Goal: Task Accomplishment & Management: Complete application form

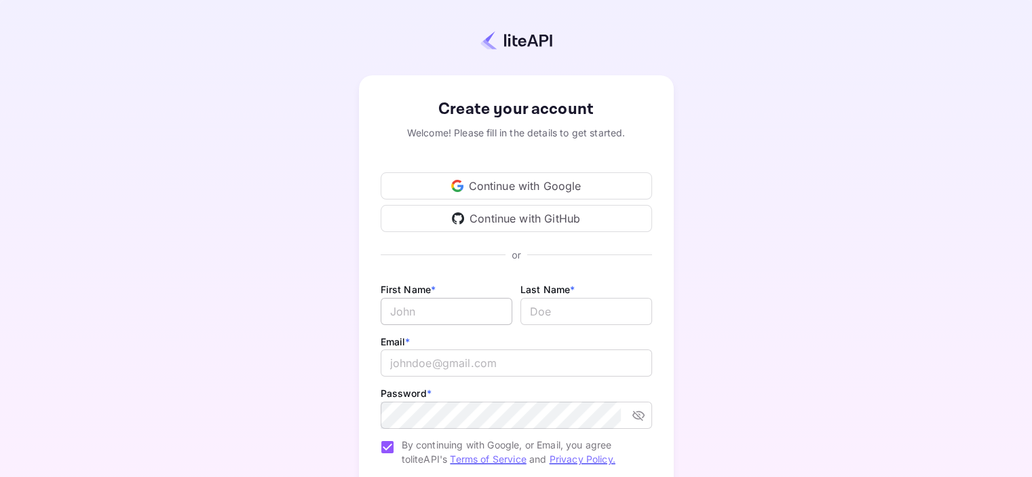
click at [480, 314] on input "Email *" at bounding box center [447, 311] width 132 height 27
type input "Kevin"
type input "Williams"
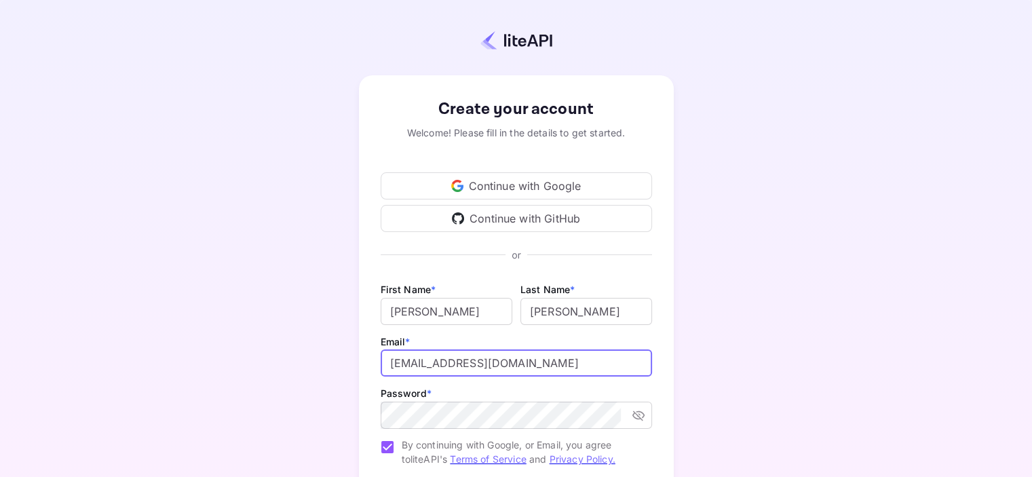
click at [447, 361] on input "crackethill@gmail.com" at bounding box center [516, 362] width 271 height 27
type input "crackethillcorp@gmail.com"
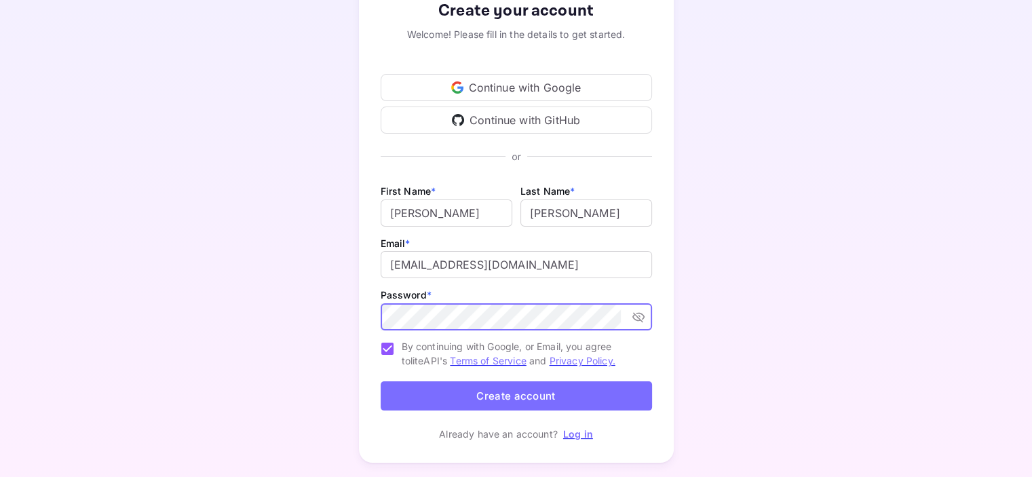
scroll to position [123, 0]
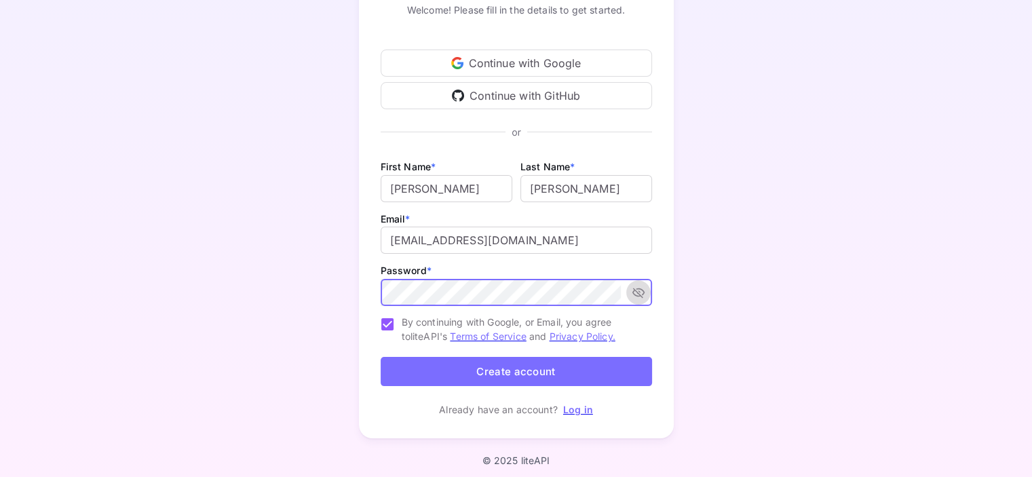
click at [636, 292] on icon "toggle password visibility" at bounding box center [638, 293] width 12 height 10
click at [518, 370] on button "Create account" at bounding box center [516, 371] width 271 height 29
click at [531, 366] on button "Create account" at bounding box center [516, 371] width 271 height 29
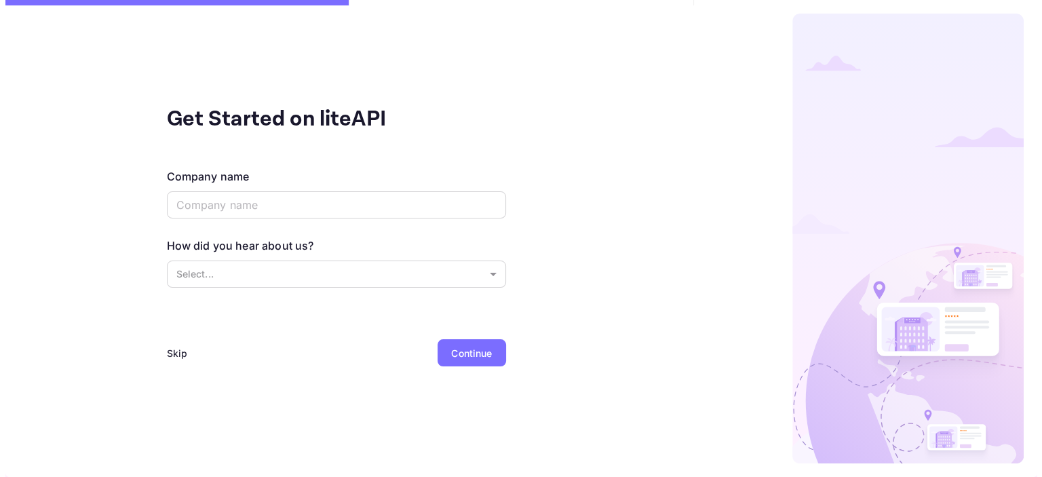
scroll to position [0, 0]
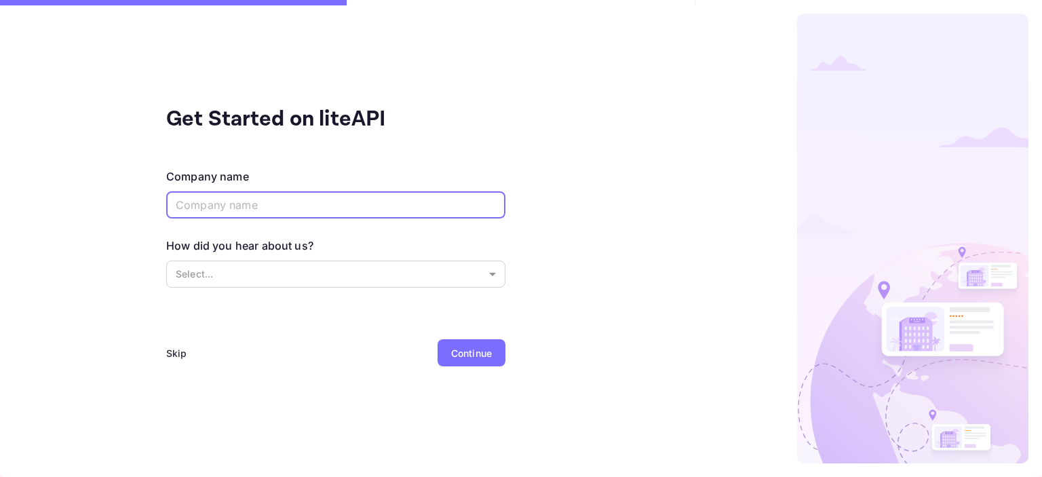
click at [314, 215] on input "text" at bounding box center [335, 204] width 339 height 27
type input "Reggae Falls Travel and Tours"
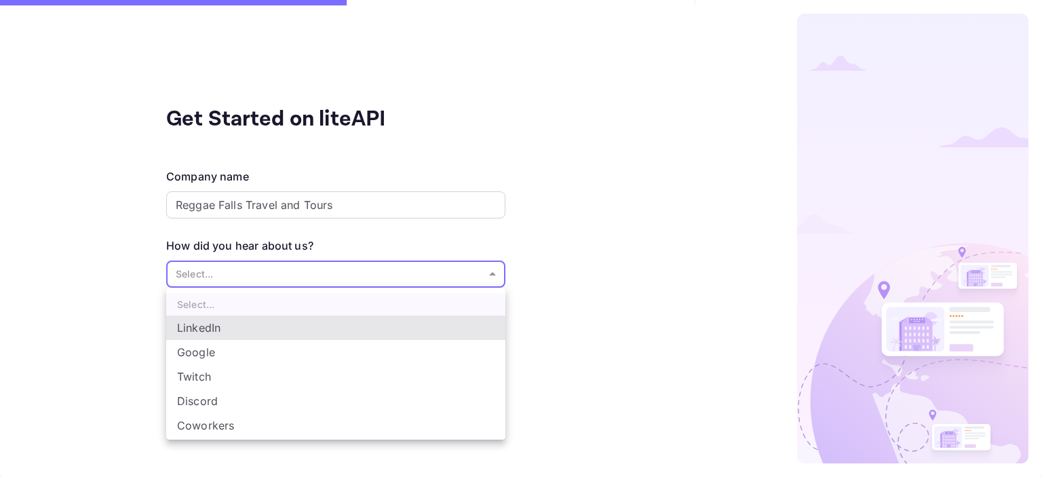
click at [341, 268] on body "Get Started on liteAPI Company name Reggae Falls Travel and Tours ​ How did you…" at bounding box center [521, 238] width 1042 height 477
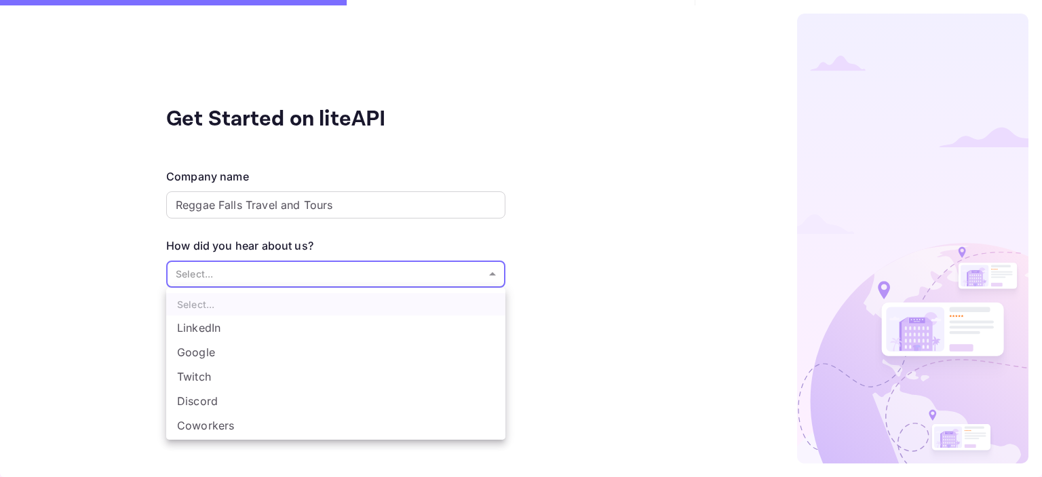
scroll to position [22, 0]
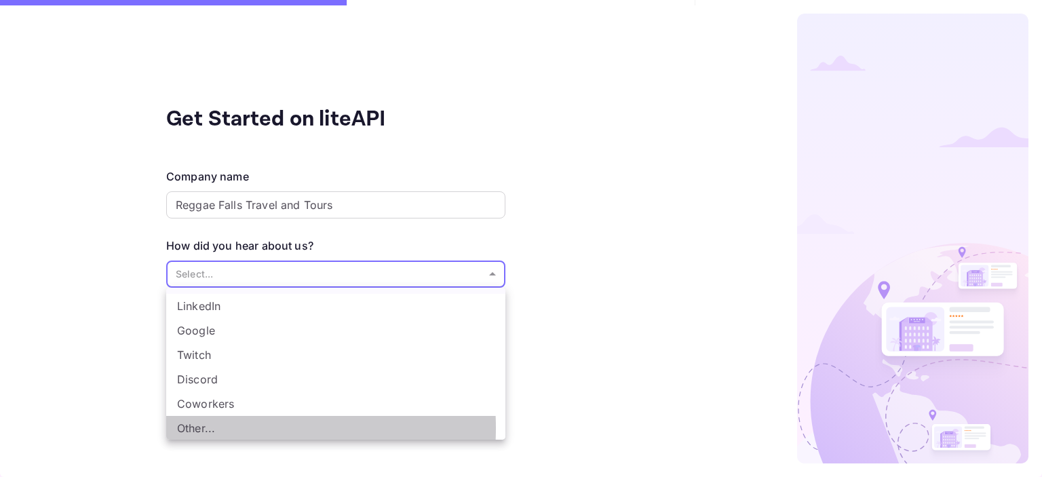
click at [204, 427] on li "Other..." at bounding box center [335, 428] width 339 height 24
type input "Other..."
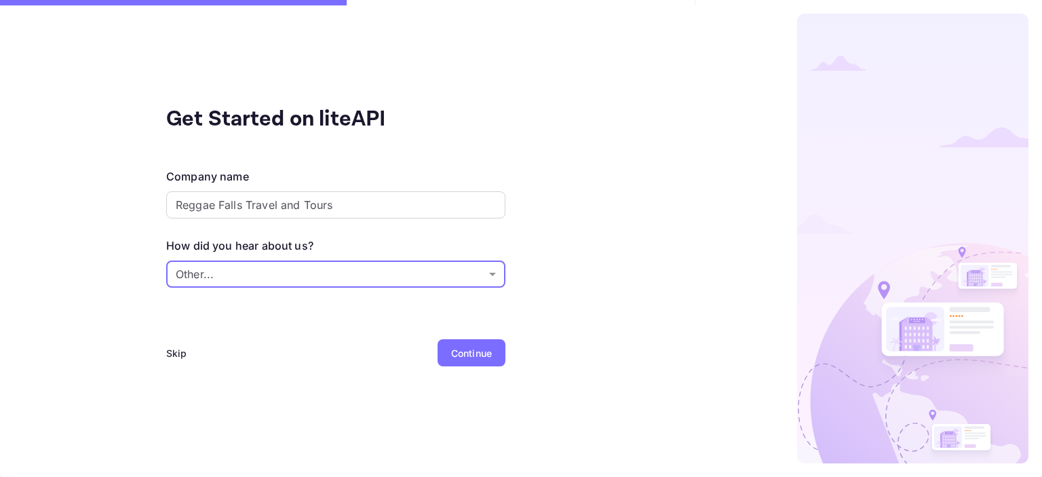
click at [457, 352] on div "Continue" at bounding box center [471, 353] width 41 height 14
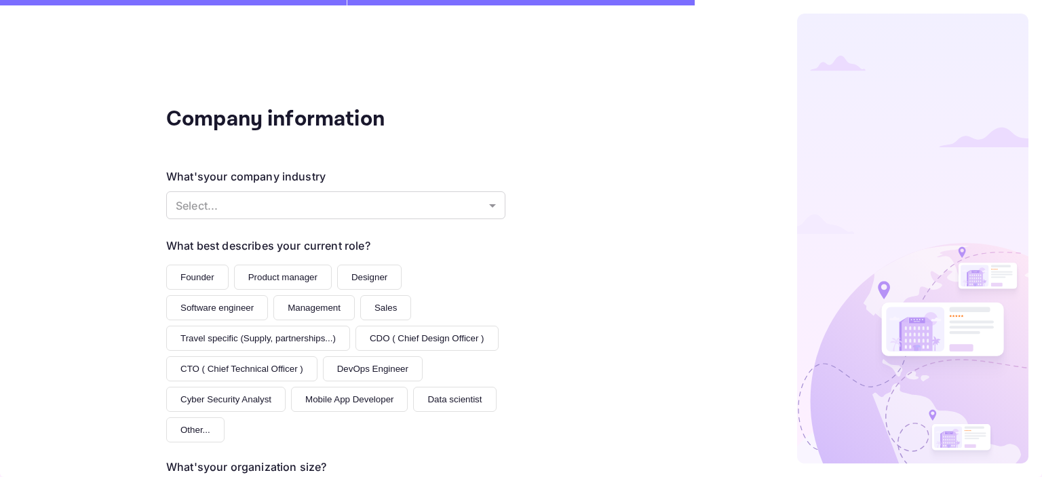
click at [458, 219] on div "What's your company industry Select... ​" at bounding box center [335, 194] width 339 height 53
click at [461, 209] on body "Company information What's your company industry Select... ​ What best describe…" at bounding box center [521, 238] width 1042 height 477
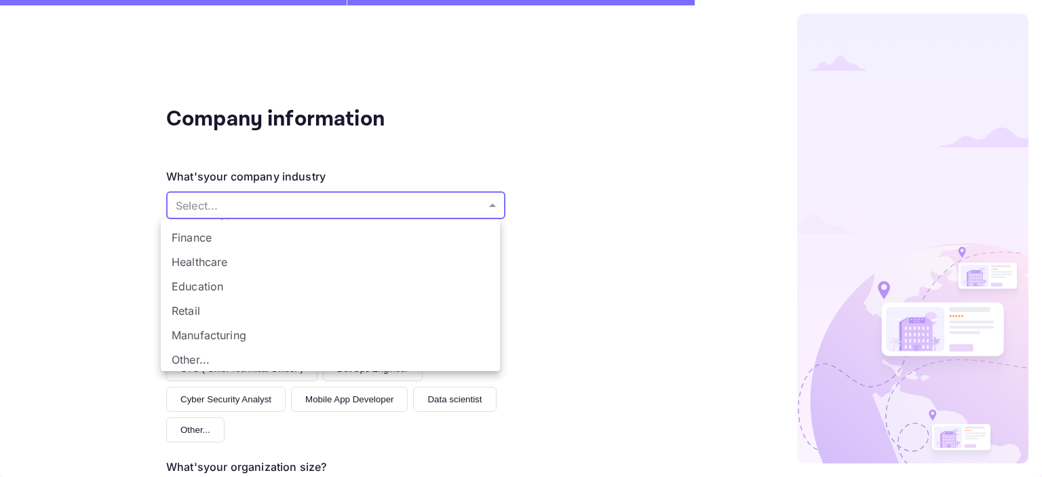
scroll to position [0, 0]
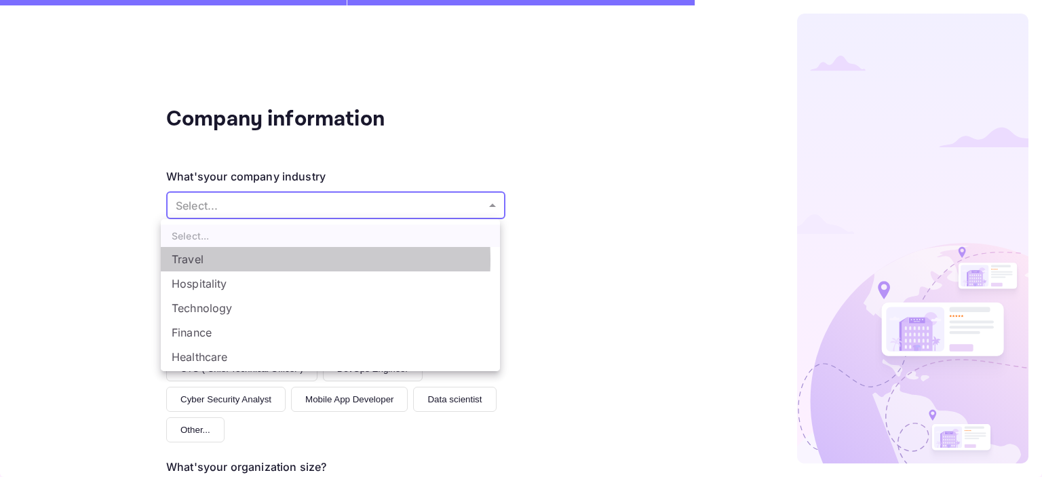
click at [210, 260] on li "Travel" at bounding box center [330, 259] width 339 height 24
type input "Travel"
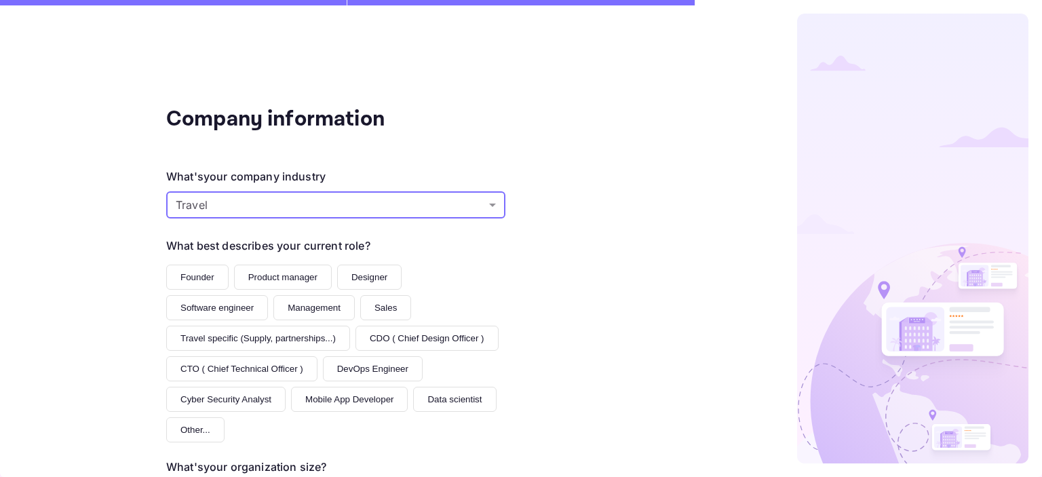
click at [199, 273] on button "Founder" at bounding box center [197, 277] width 62 height 25
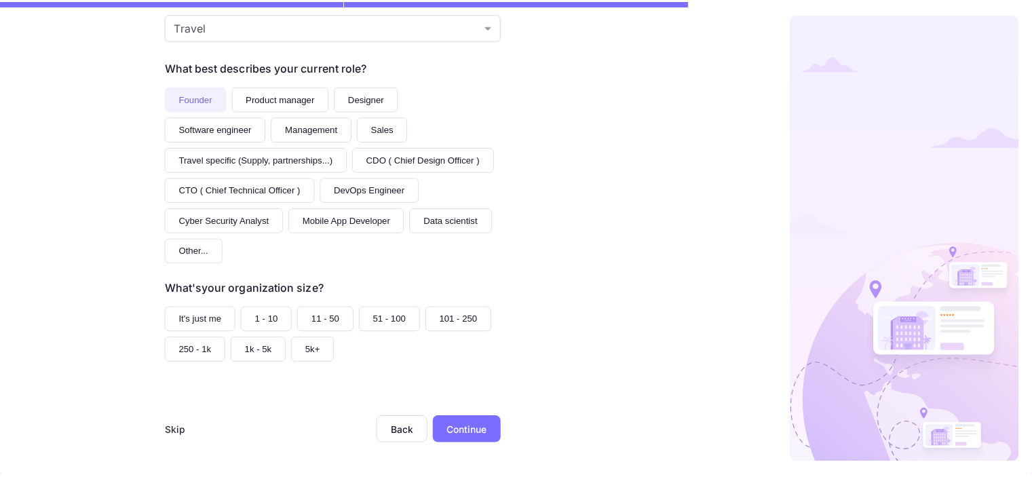
scroll to position [182, 0]
click at [209, 314] on button "It's just me" at bounding box center [201, 319] width 71 height 25
click at [464, 428] on div "Continue" at bounding box center [470, 431] width 41 height 14
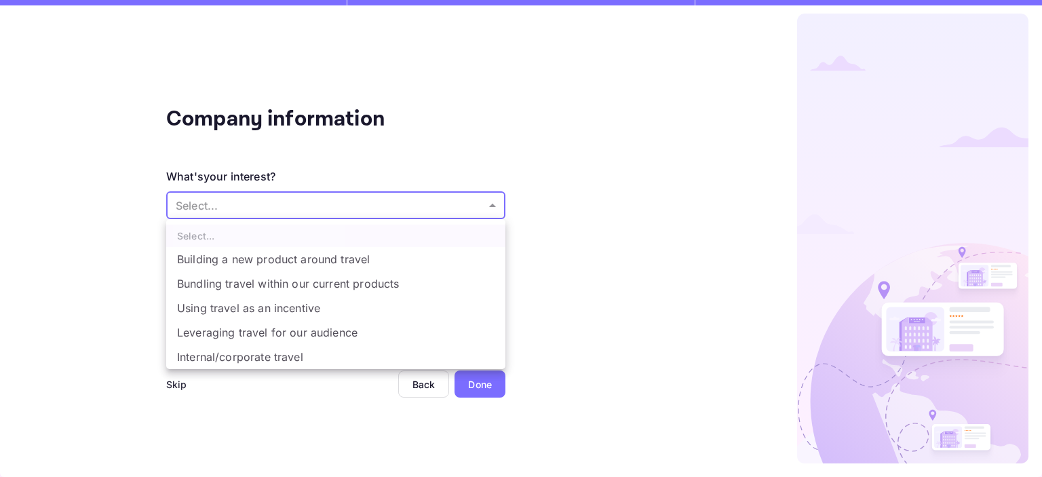
click at [303, 206] on body "Company information What's your interest? Select... ​ Do you have any previous …" at bounding box center [521, 238] width 1042 height 477
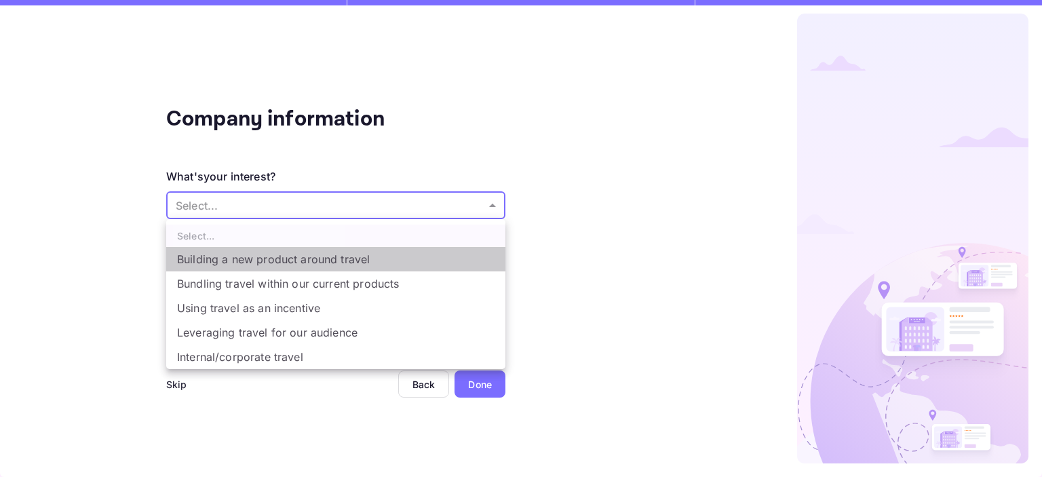
click at [326, 255] on li "Building a new product around travel" at bounding box center [335, 259] width 339 height 24
type input "Building a new product around travel"
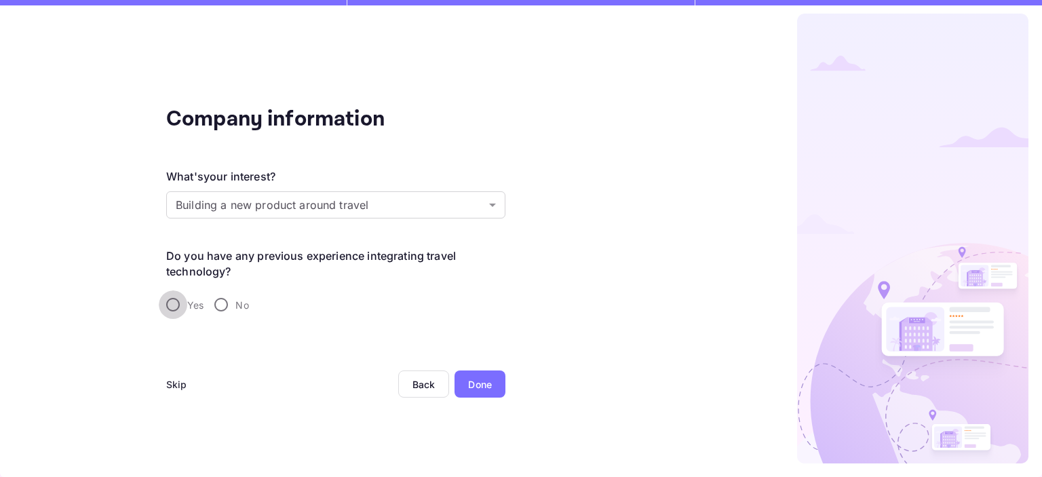
click at [166, 303] on input "Yes" at bounding box center [173, 304] width 28 height 28
radio input "true"
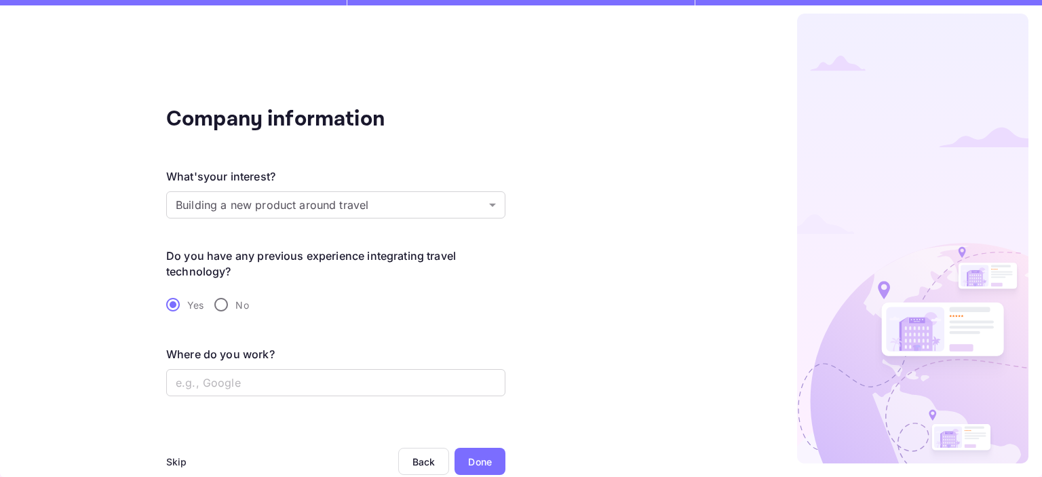
click at [712, 221] on div at bounding box center [856, 239] width 343 height 450
click at [236, 380] on input "text" at bounding box center [335, 382] width 339 height 27
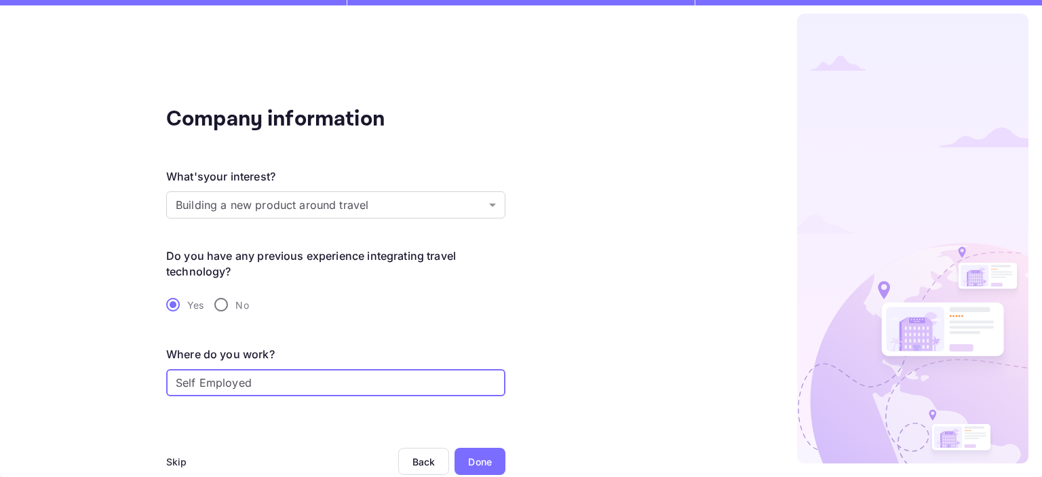
type input "Self Employed"
click at [486, 461] on div "Done" at bounding box center [480, 462] width 24 height 14
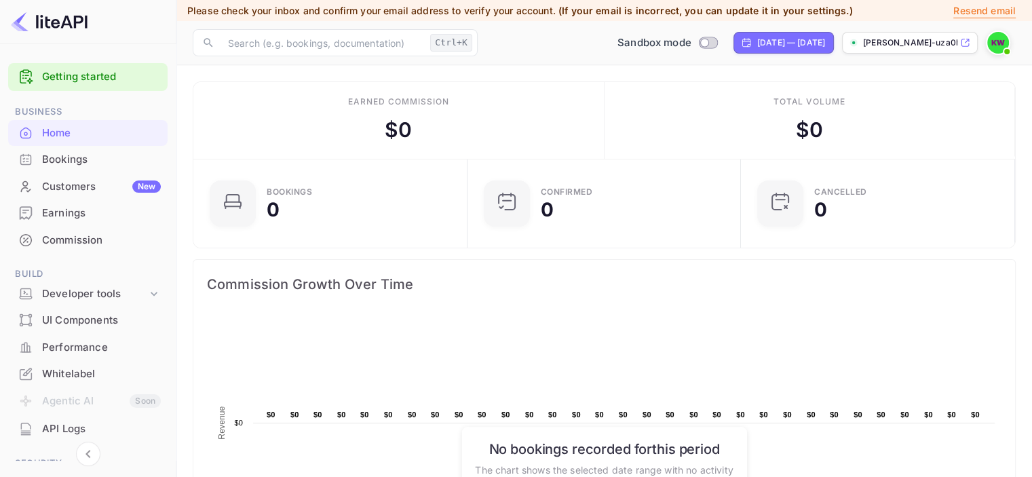
scroll to position [210, 255]
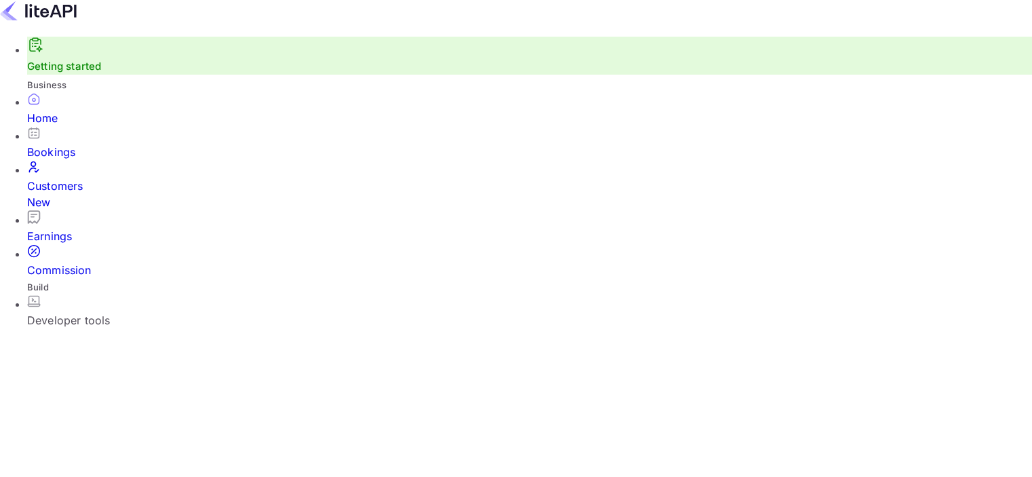
scroll to position [210, 255]
click at [79, 228] on div "Earnings" at bounding box center [529, 236] width 1005 height 16
click at [88, 155] on div "Bookings" at bounding box center [529, 152] width 1005 height 16
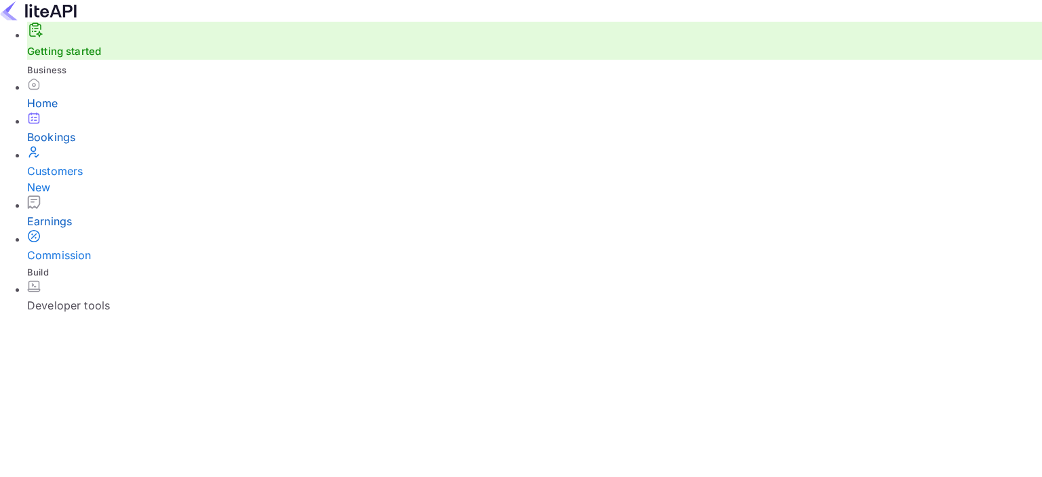
click at [53, 111] on div "Home" at bounding box center [534, 103] width 1015 height 16
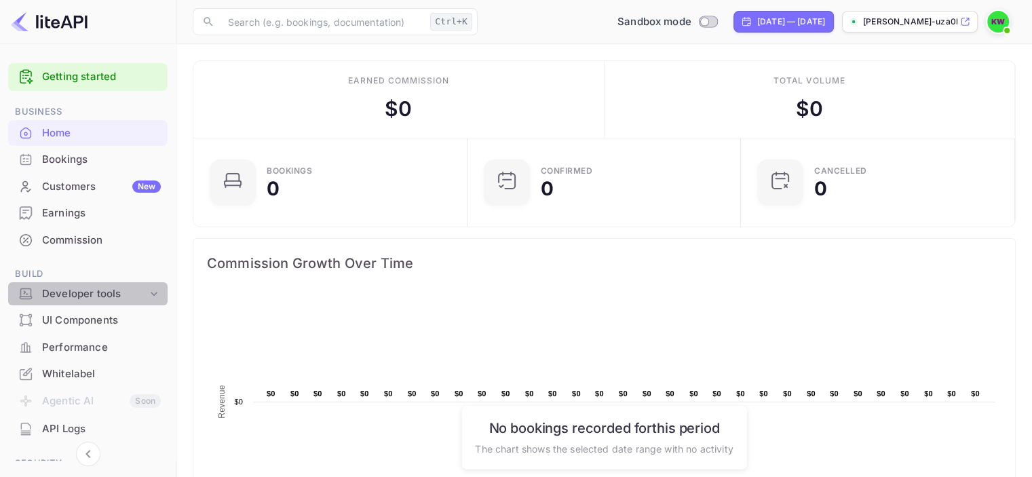
click at [142, 294] on div "Developer tools" at bounding box center [94, 294] width 105 height 16
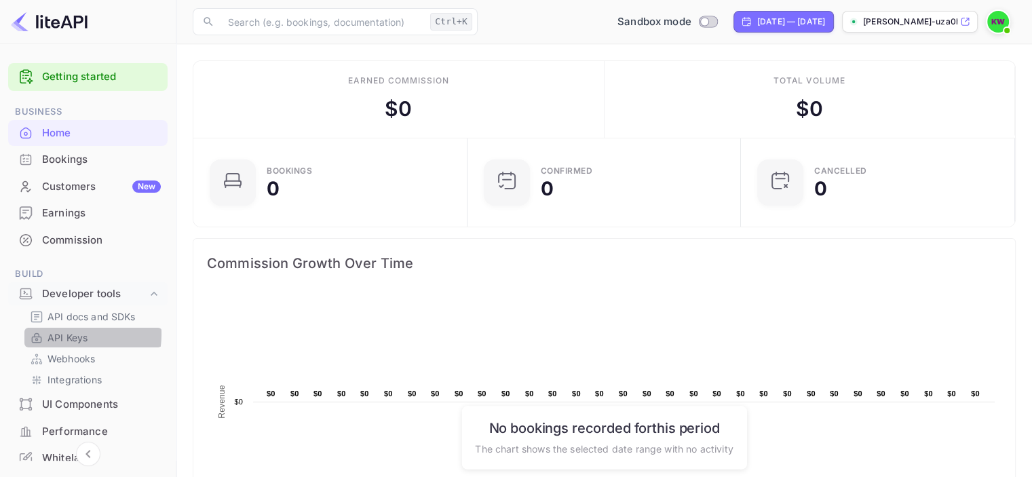
click at [61, 334] on p "API Keys" at bounding box center [67, 337] width 40 height 14
